Goal: Navigation & Orientation: Find specific page/section

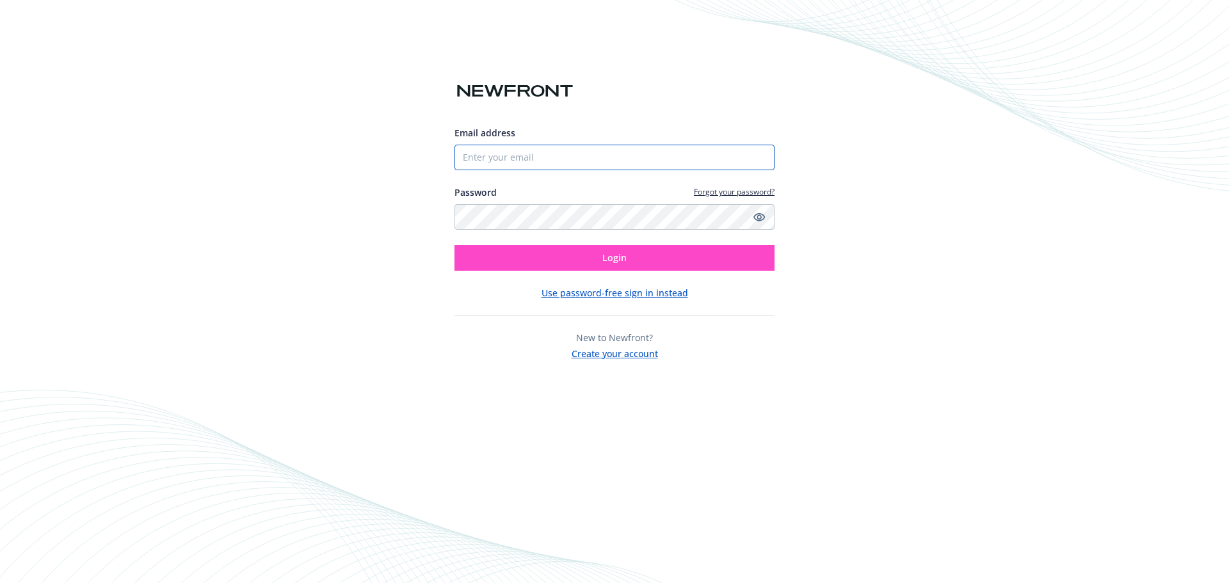
type input "[EMAIL_ADDRESS][DOMAIN_NAME]"
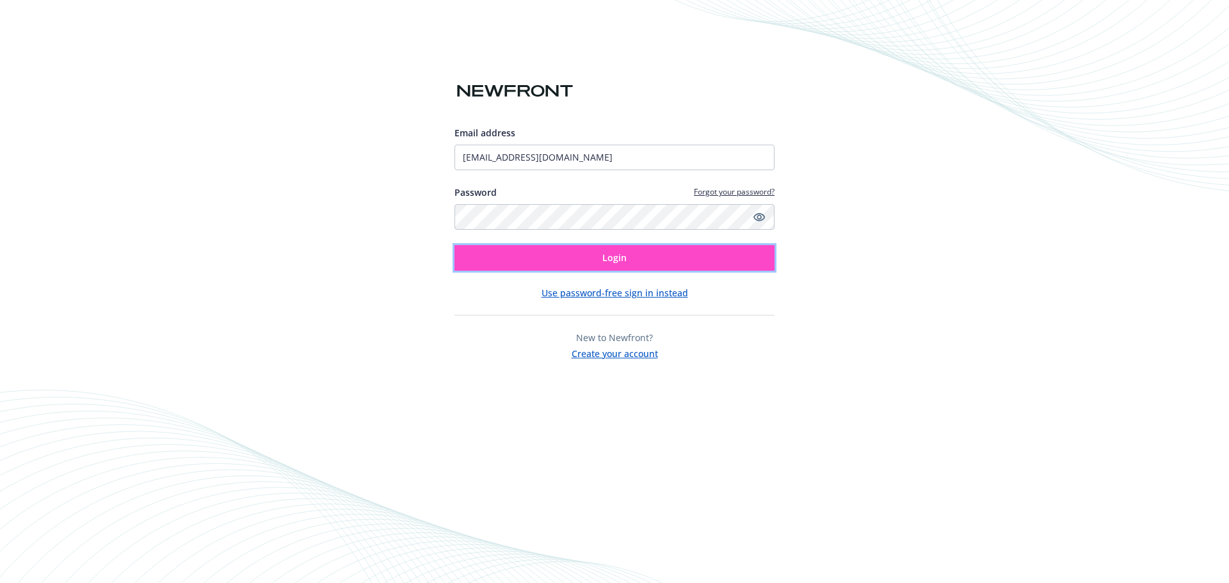
click at [699, 253] on button "Login" at bounding box center [614, 258] width 320 height 26
